Goal: Find specific page/section: Find specific page/section

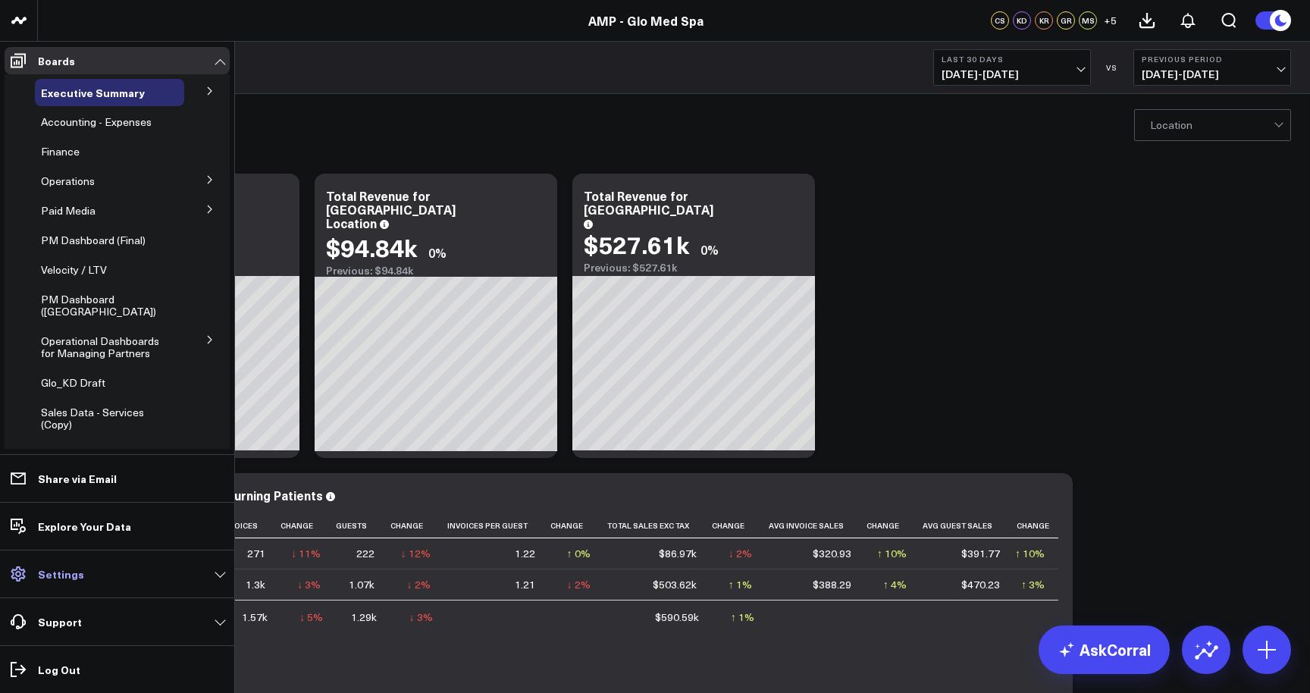
click at [74, 574] on p "Settings" at bounding box center [61, 574] width 46 height 12
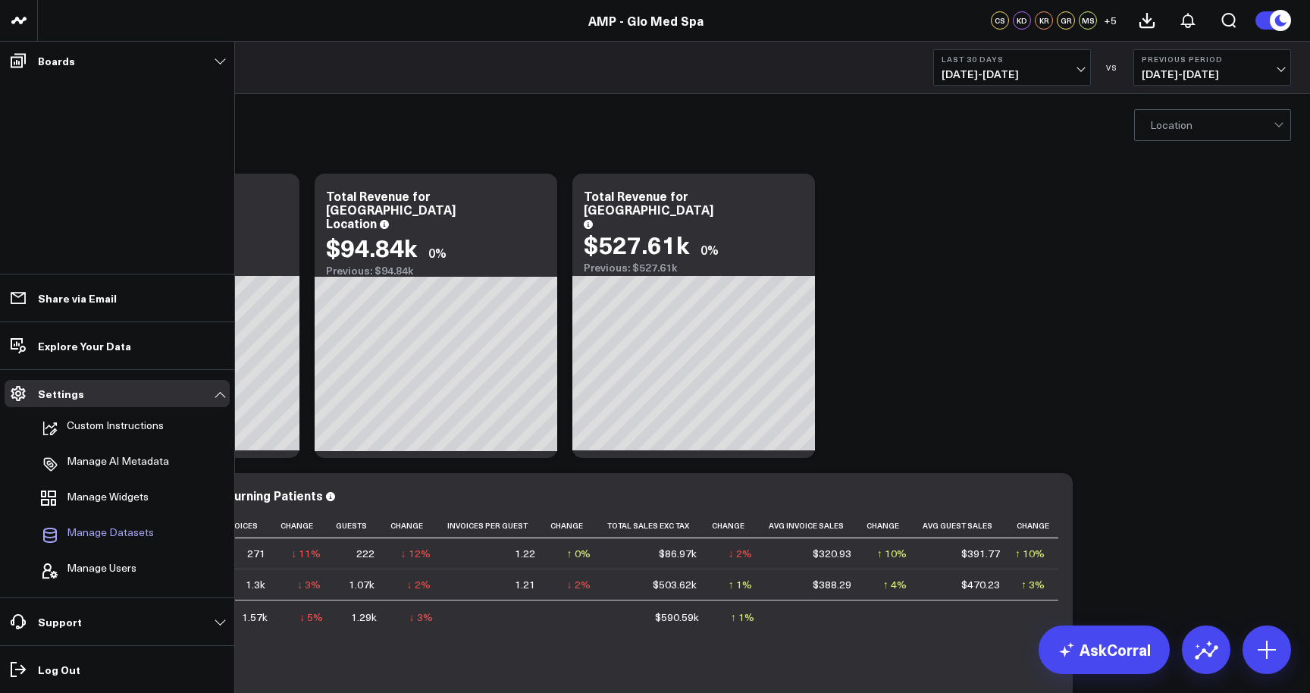
click at [145, 536] on span "Manage Datasets" at bounding box center [110, 535] width 87 height 18
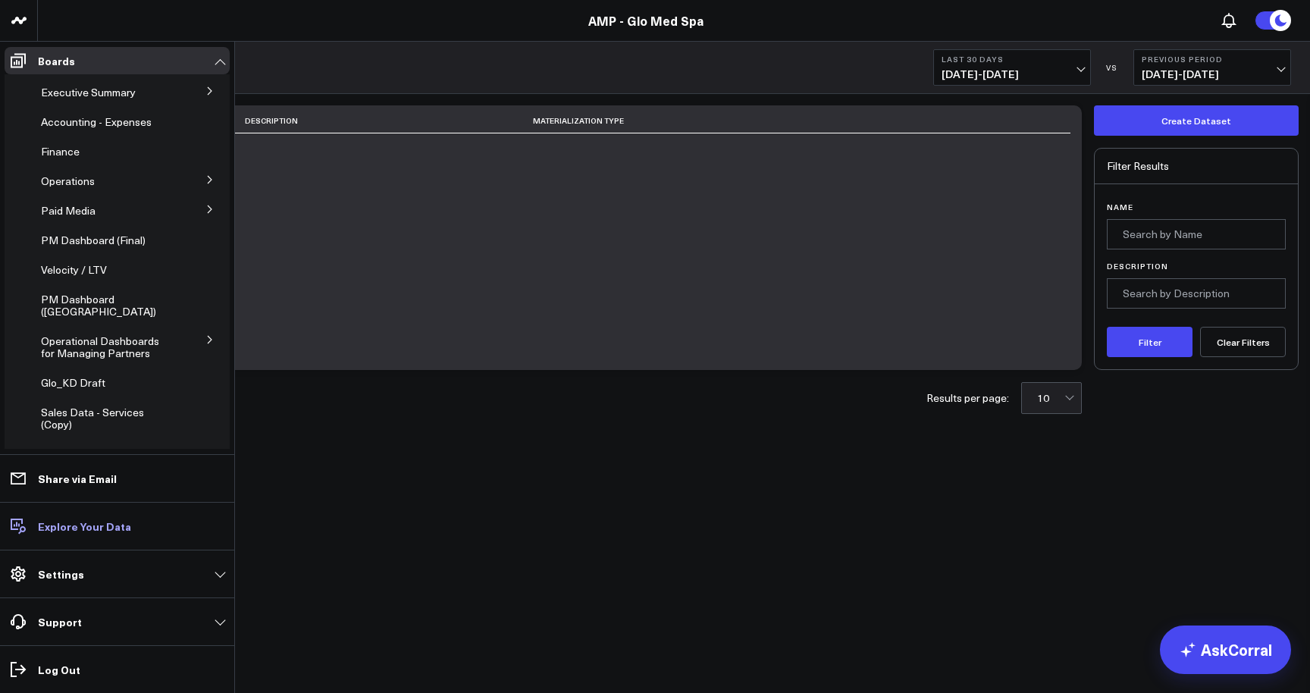
click at [56, 526] on p "Explore Your Data" at bounding box center [84, 526] width 93 height 12
click at [121, 570] on link "Settings" at bounding box center [117, 573] width 225 height 27
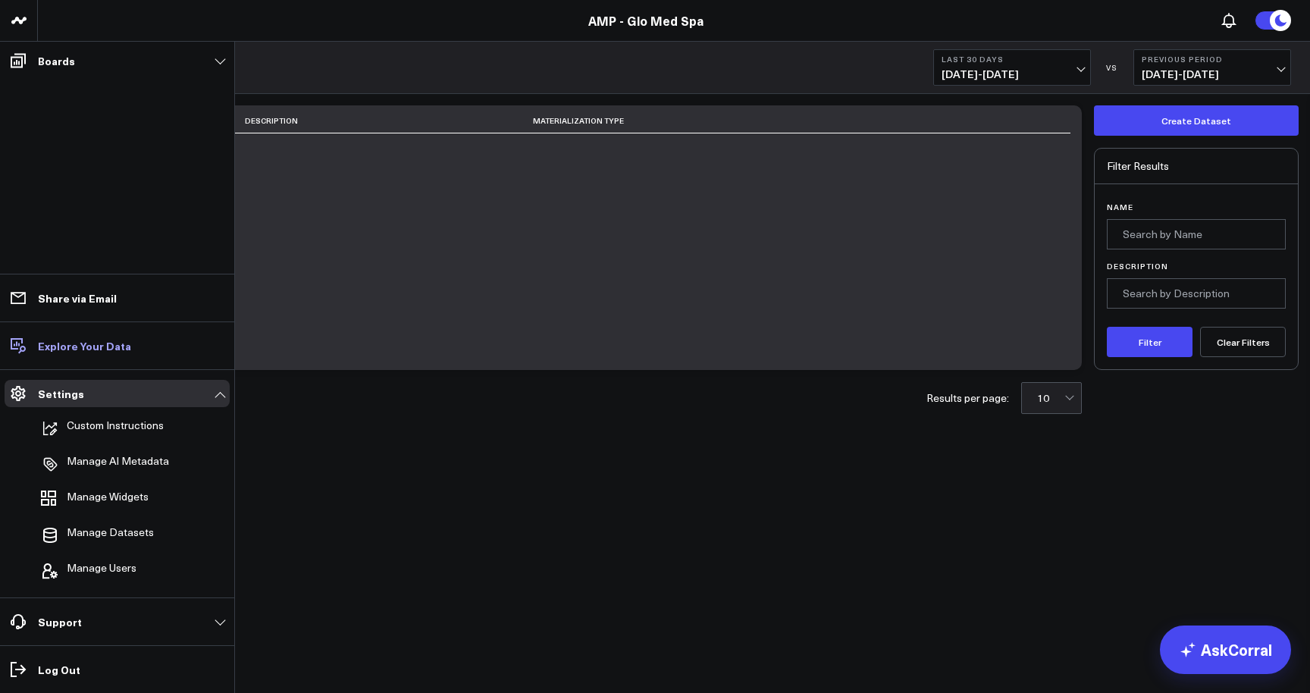
click at [72, 351] on p "Explore Your Data" at bounding box center [84, 346] width 93 height 12
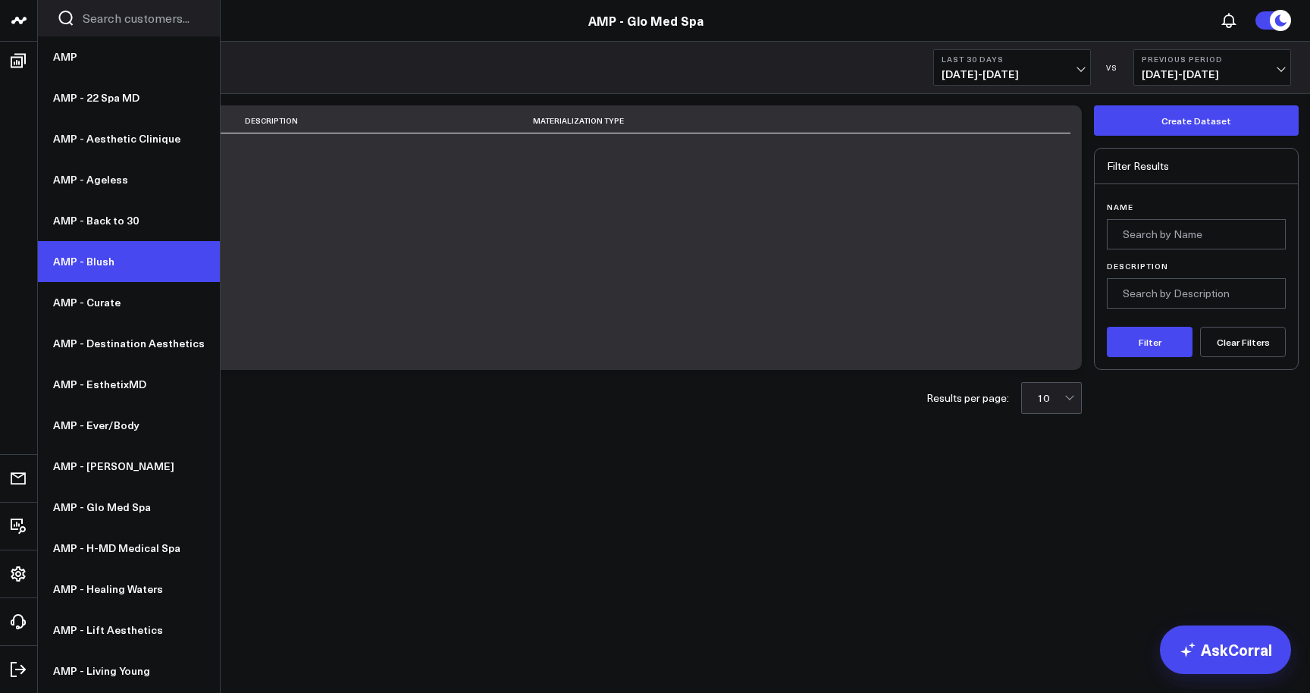
click at [118, 258] on link "AMP - Blush" at bounding box center [129, 261] width 182 height 41
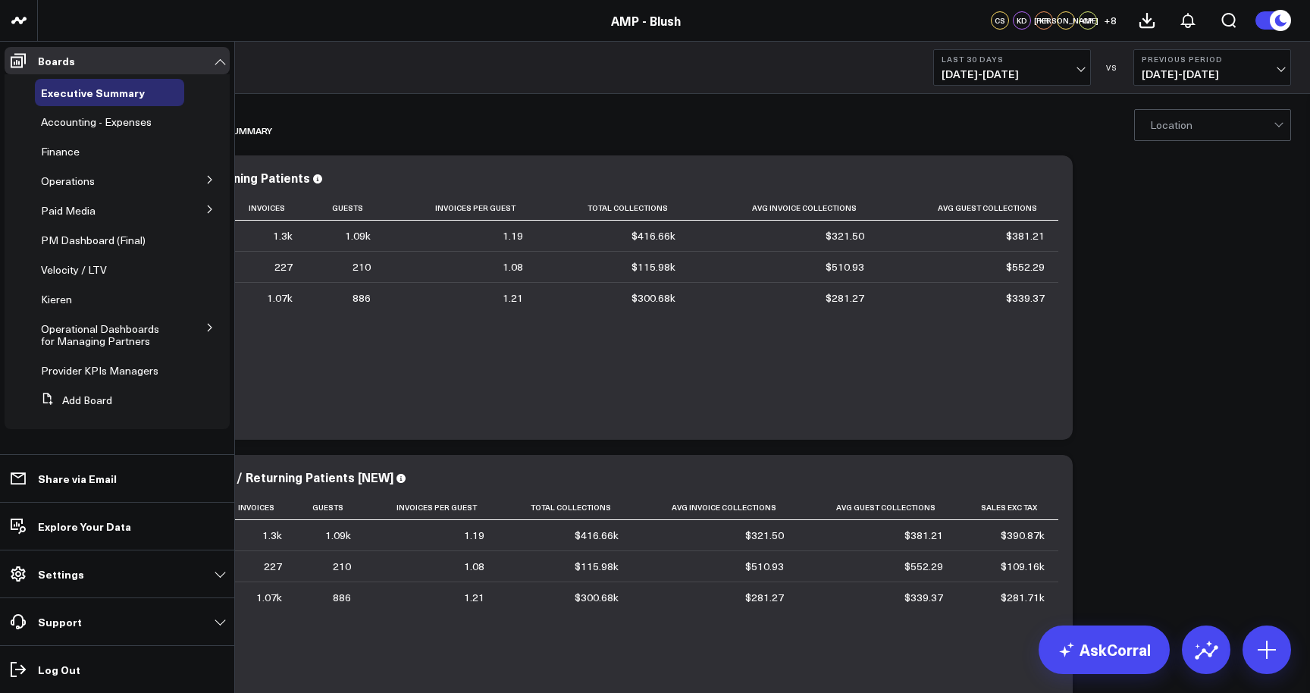
click at [208, 178] on icon at bounding box center [210, 180] width 4 height 8
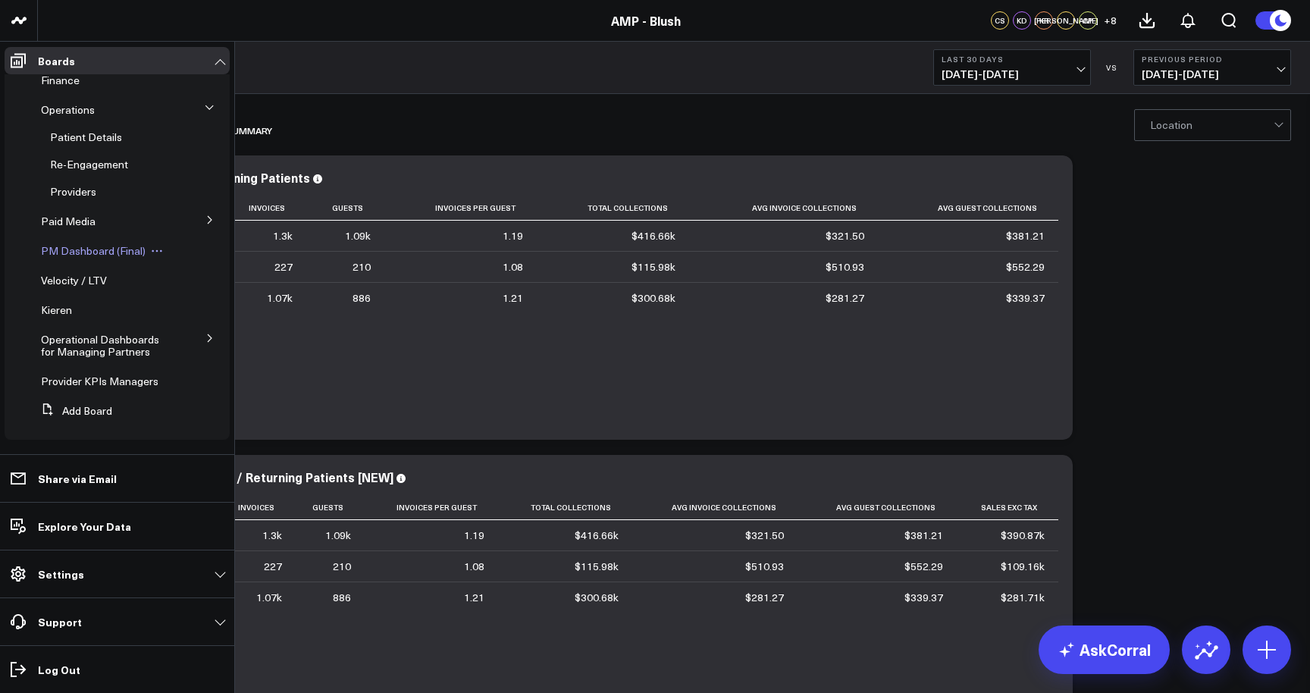
scroll to position [83, 0]
click at [105, 243] on span "PM Dashboard (Final)" at bounding box center [93, 250] width 105 height 14
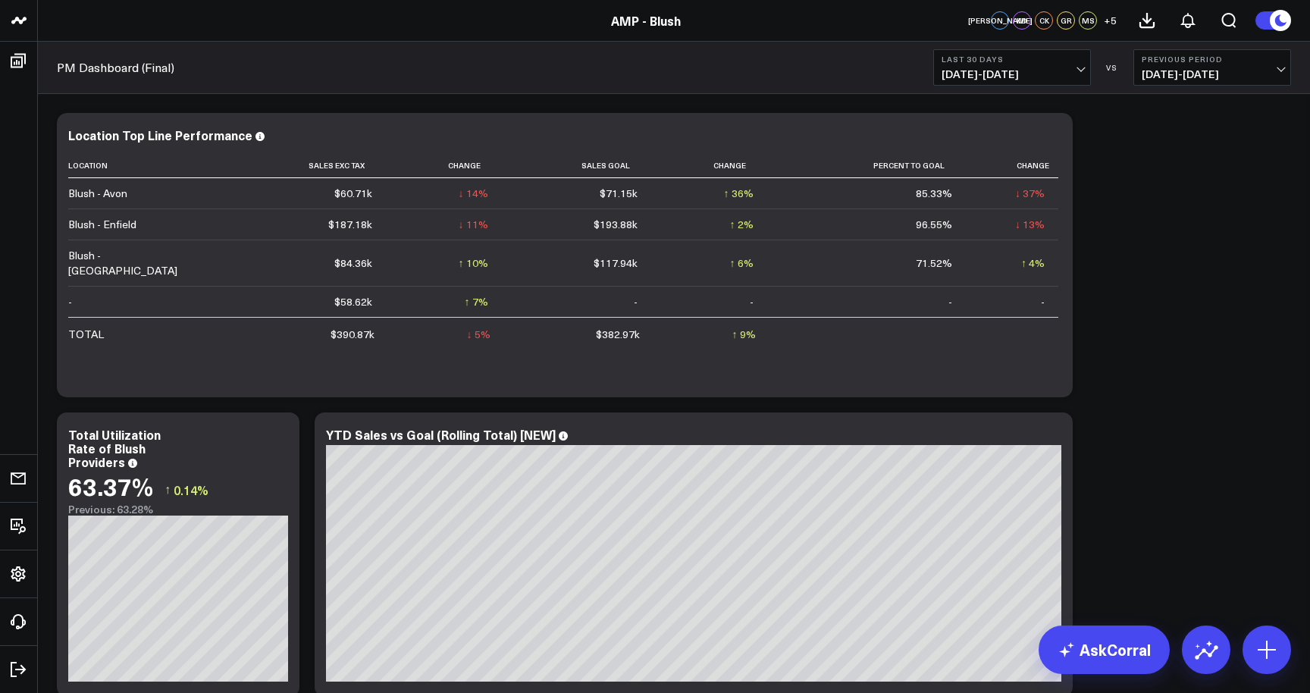
click at [1082, 74] on button "Last 30 Days 07/26/25 - 08/24/25" at bounding box center [1012, 67] width 158 height 36
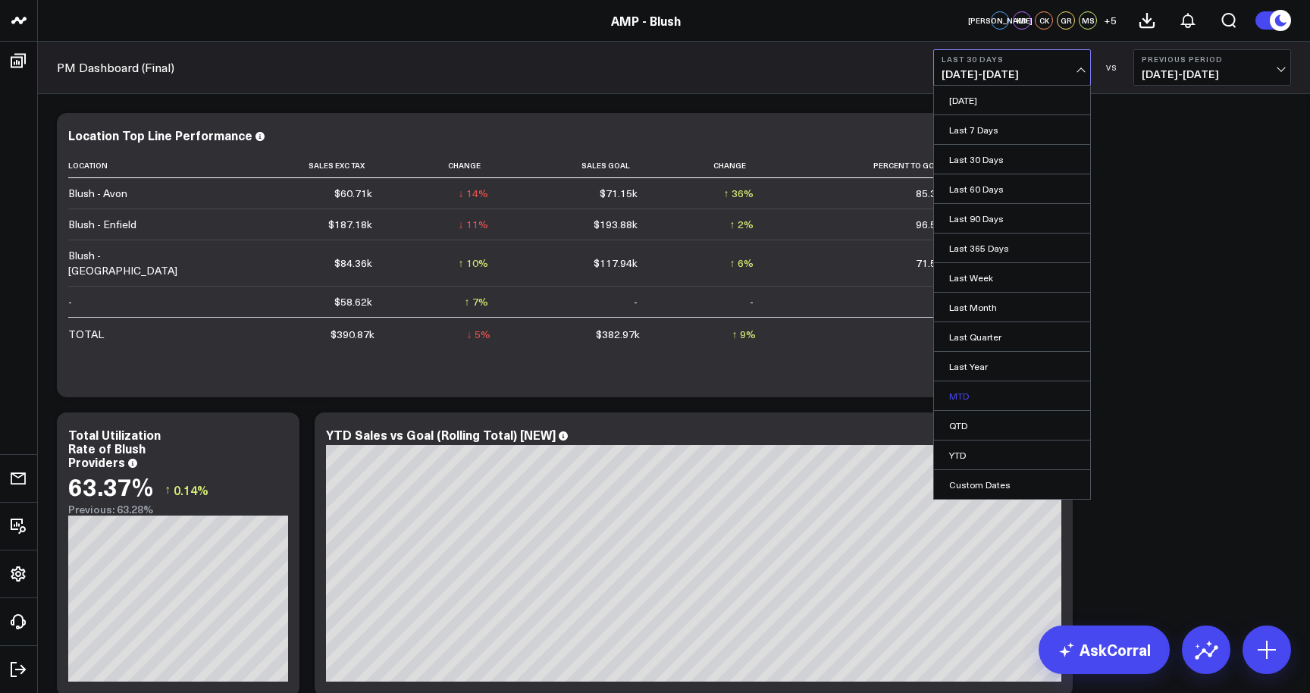
click at [1004, 390] on link "MTD" at bounding box center [1012, 395] width 156 height 29
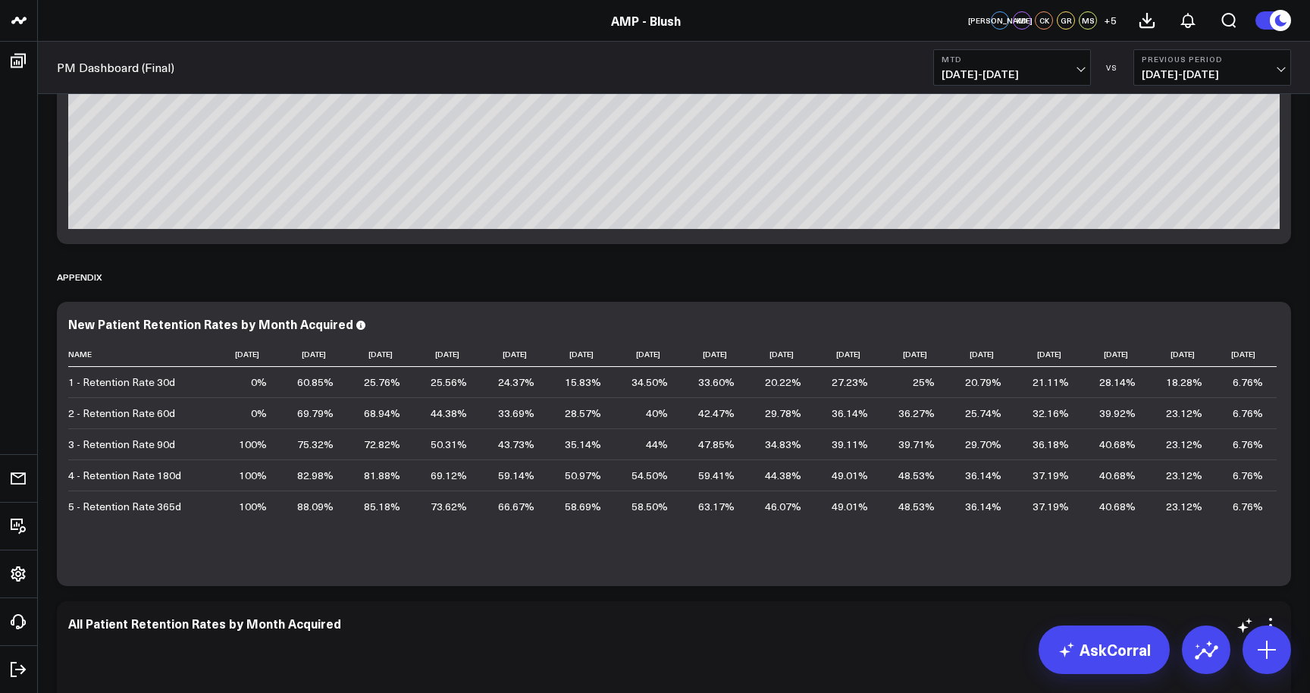
scroll to position [5754, 0]
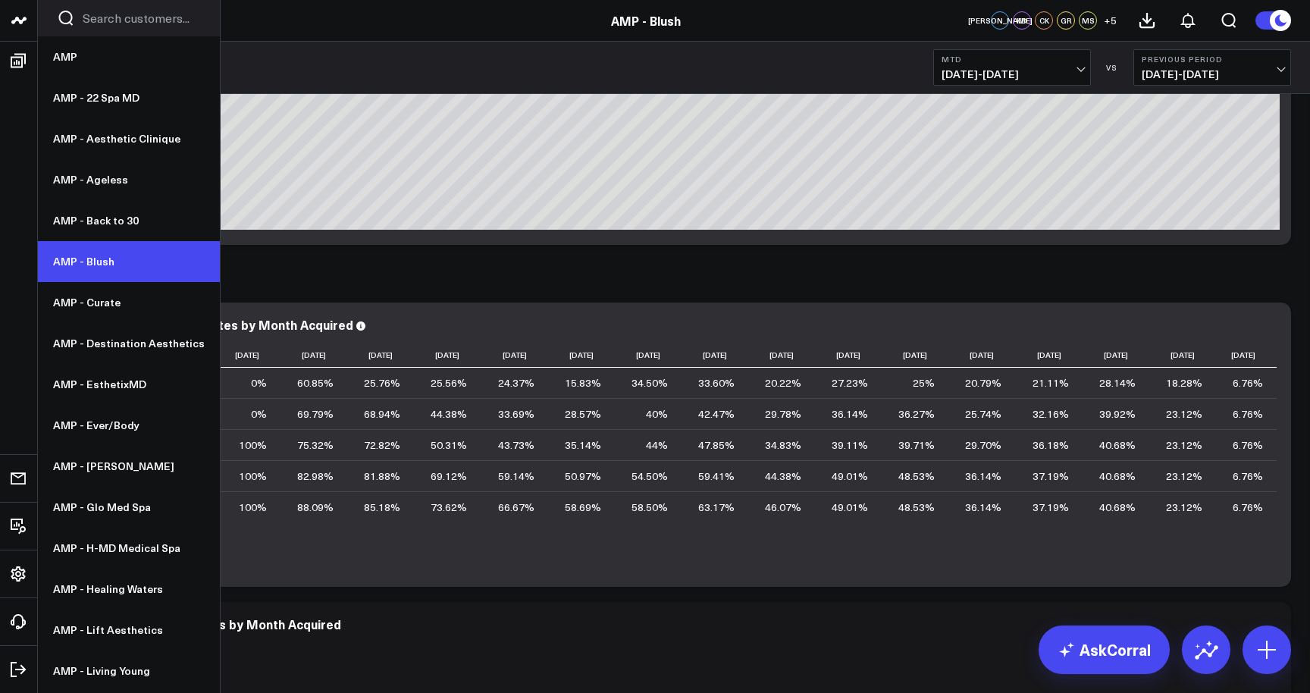
click at [124, 259] on link "AMP - Blush" at bounding box center [129, 261] width 182 height 41
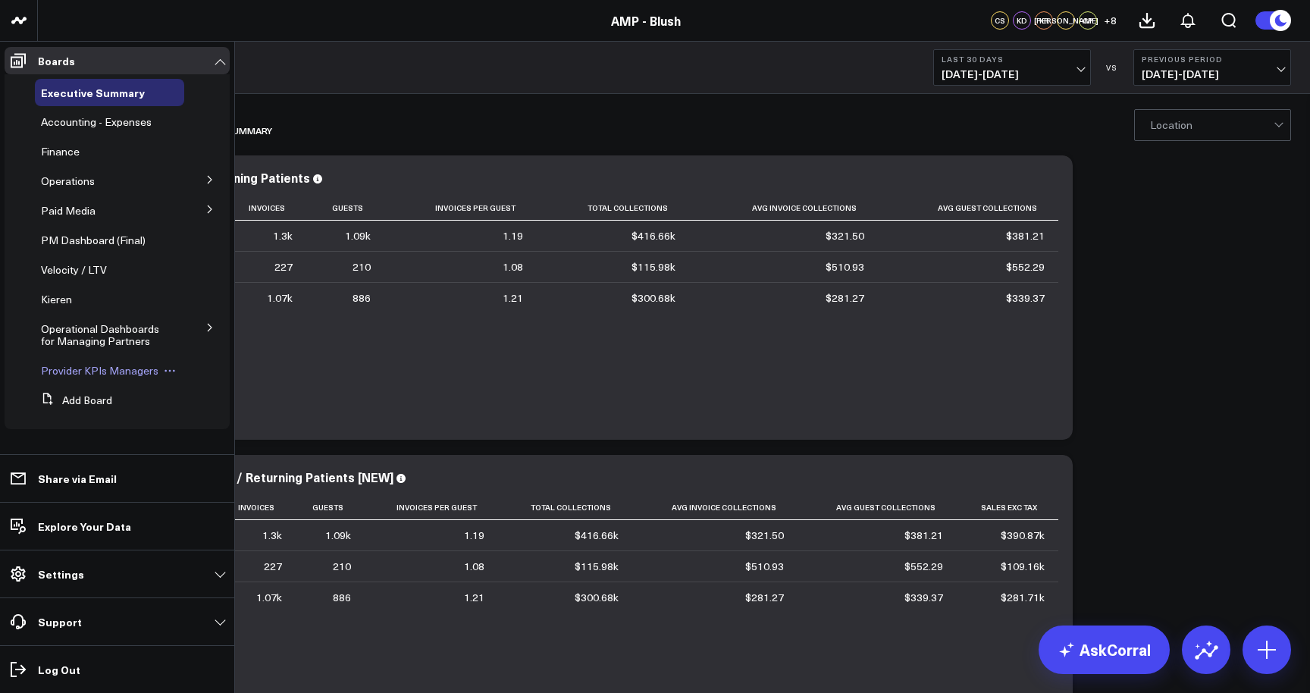
scroll to position [2, 0]
click at [84, 366] on span "Provider KPIs Managers" at bounding box center [99, 370] width 117 height 14
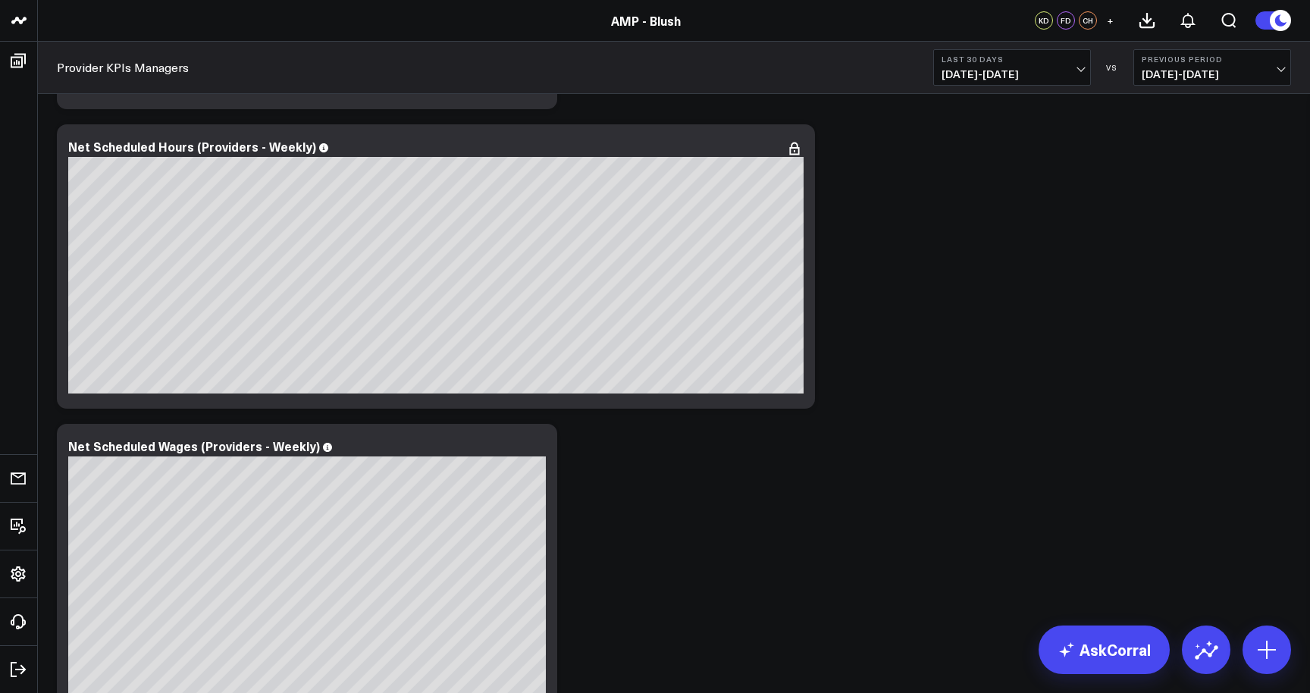
scroll to position [4827, 0]
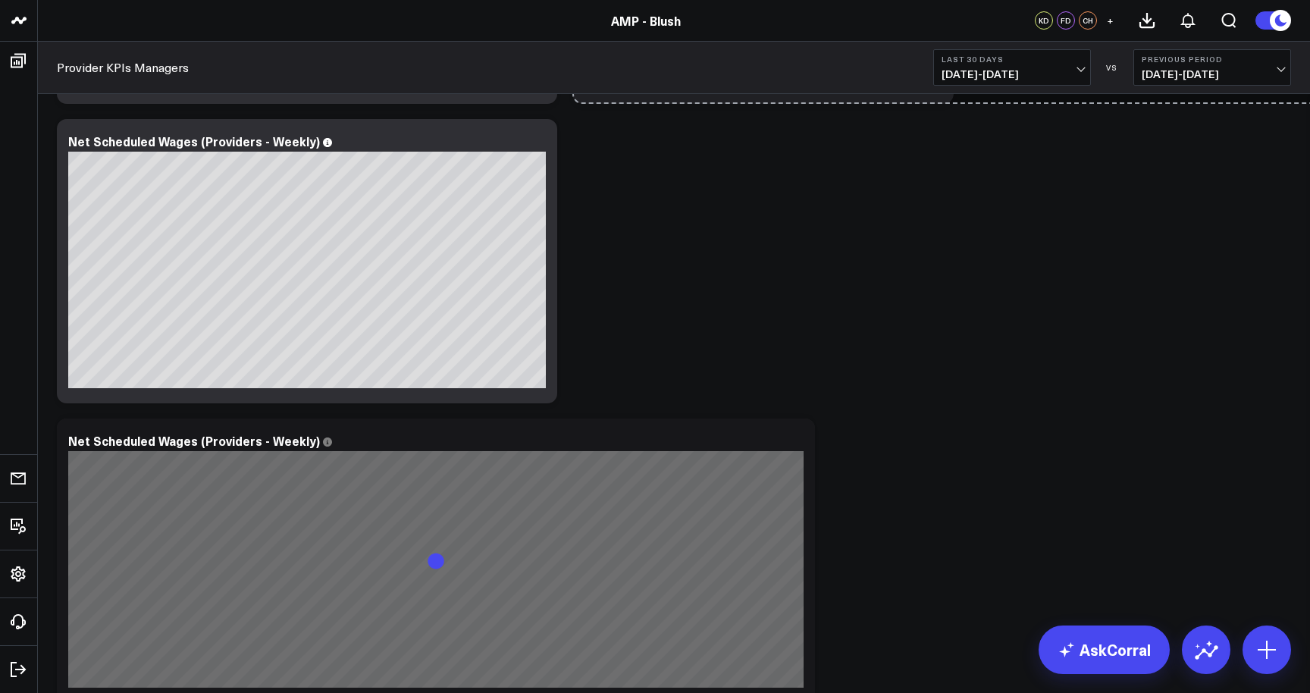
drag, startPoint x: 810, startPoint y: 394, endPoint x: 1208, endPoint y: 376, distance: 399.1
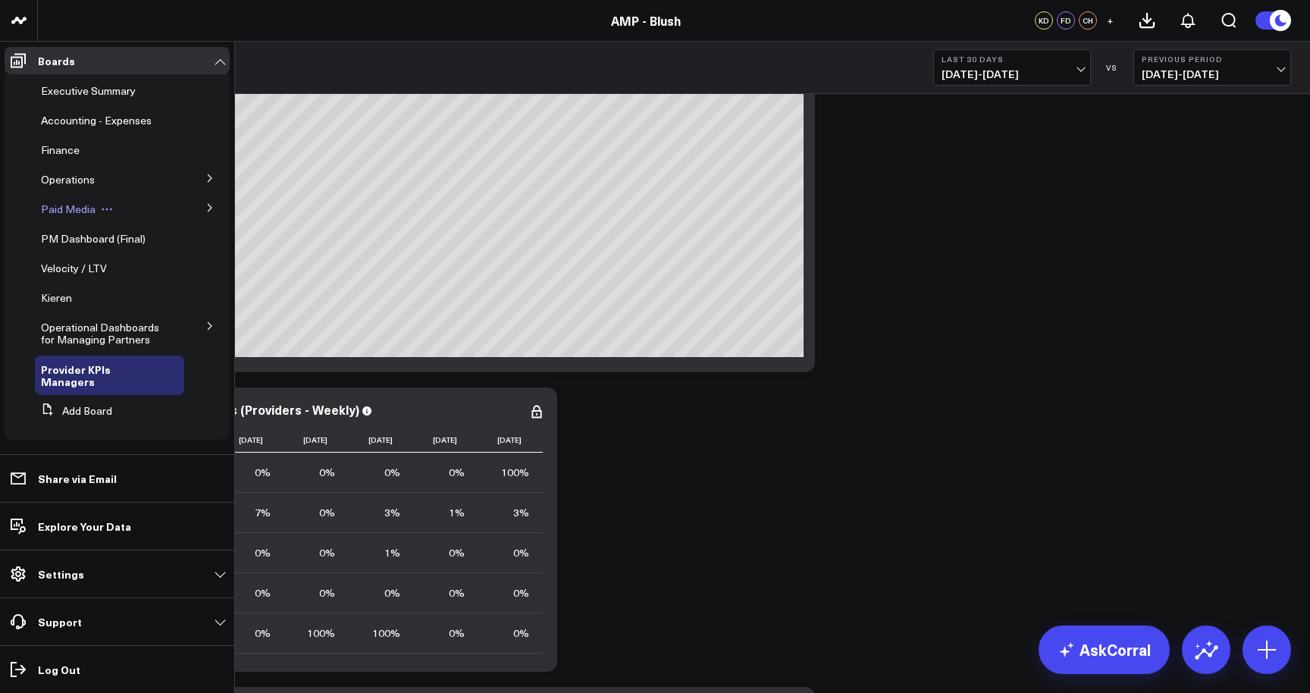
scroll to position [2, 0]
click at [208, 326] on icon at bounding box center [210, 326] width 4 height 8
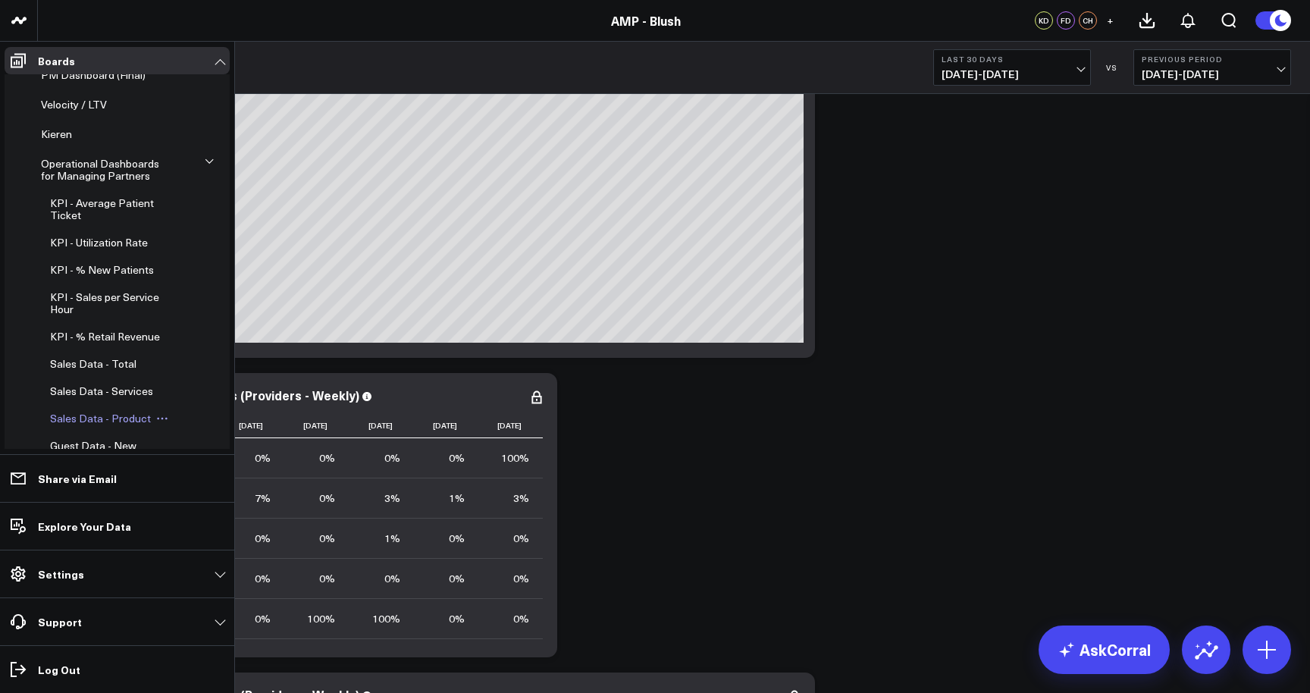
scroll to position [151, 0]
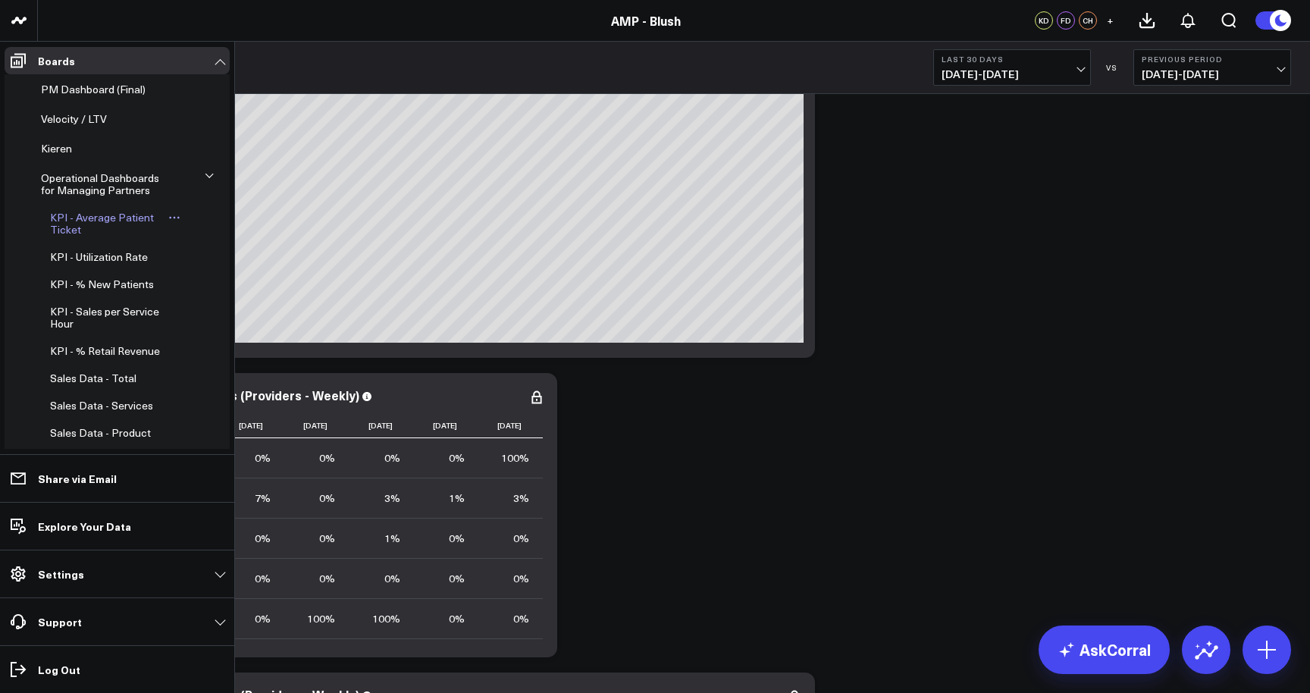
click at [126, 214] on span "KPI - Average Patient Ticket" at bounding box center [102, 223] width 104 height 27
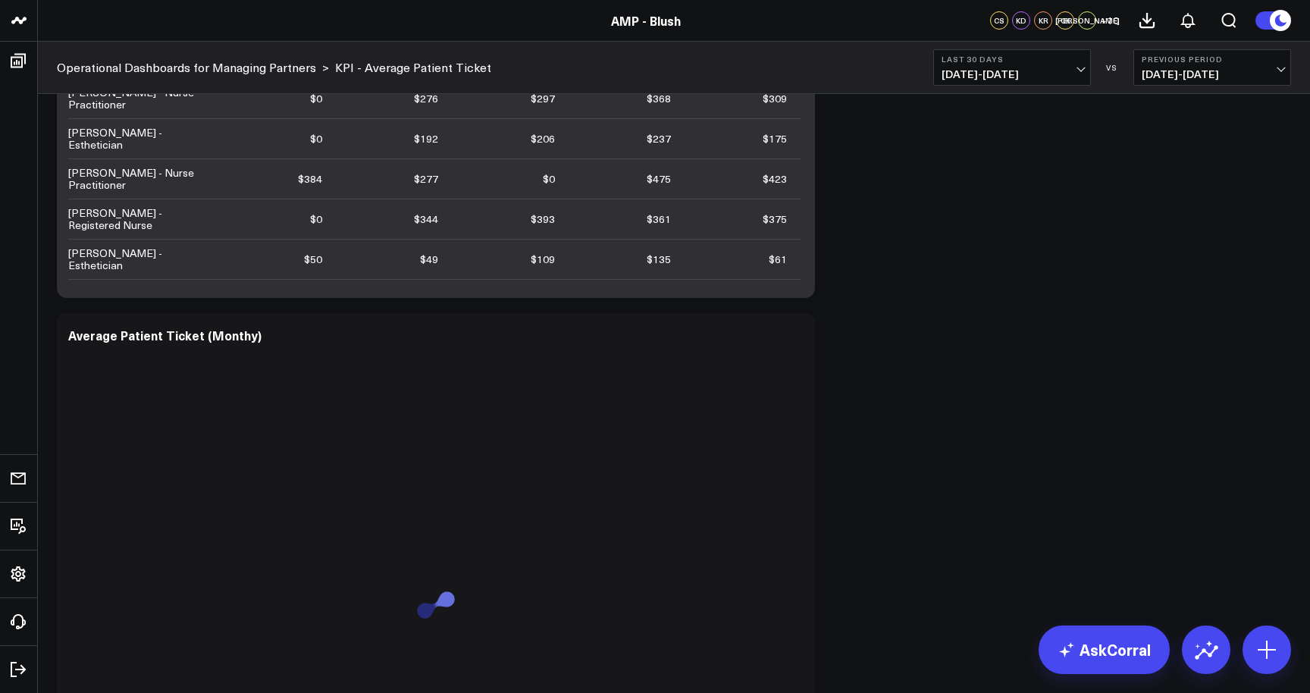
scroll to position [460, 0]
